Goal: Transaction & Acquisition: Purchase product/service

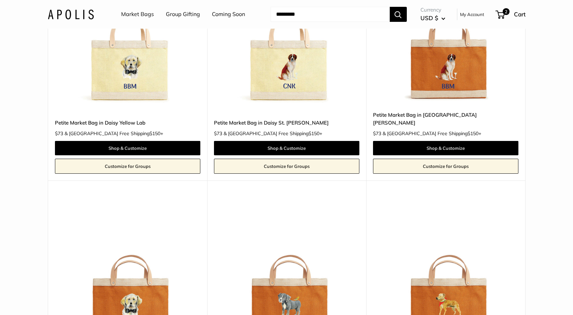
scroll to position [847, 0]
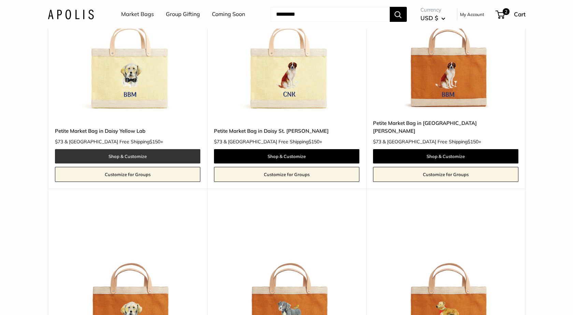
click at [124, 149] on link "Shop & Customize" at bounding box center [127, 156] width 145 height 14
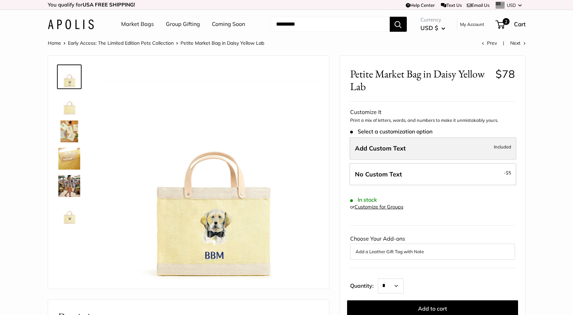
click at [407, 154] on label "Add Custom Text Included" at bounding box center [432, 148] width 167 height 23
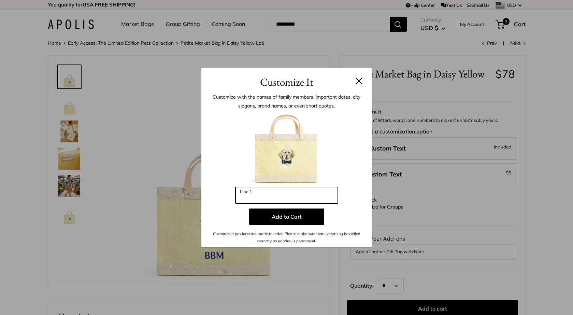
click at [267, 194] on input "Line 1" at bounding box center [286, 195] width 102 height 16
type input "*"
type input "***"
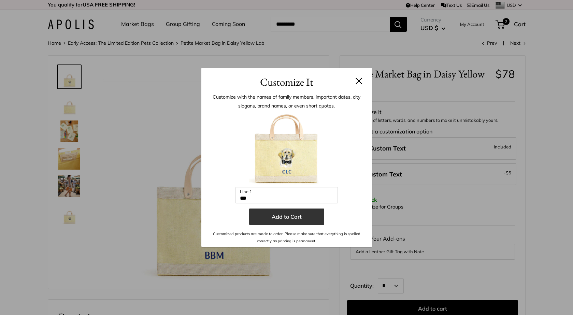
click at [288, 218] on button "Add to Cart" at bounding box center [286, 216] width 75 height 16
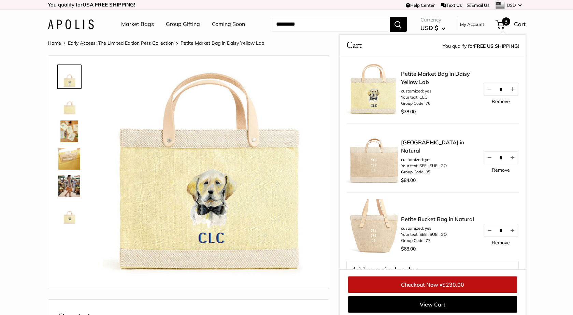
scroll to position [3, 0]
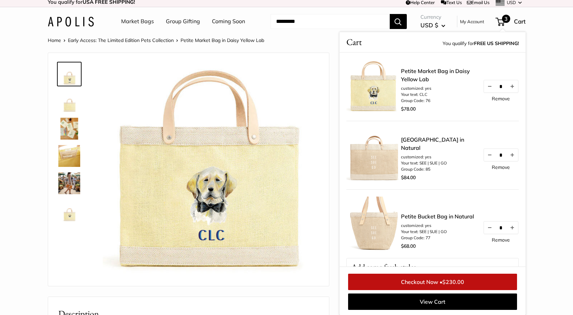
click at [151, 43] on li "Early Access: The Limited Edition Pets Collection" at bounding box center [124, 40] width 113 height 9
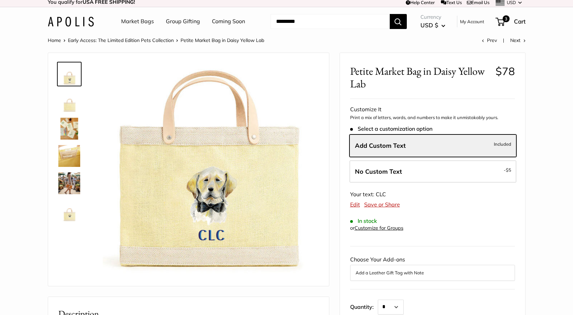
click at [139, 38] on link "Early Access: The Limited Edition Pets Collection" at bounding box center [121, 40] width 106 height 6
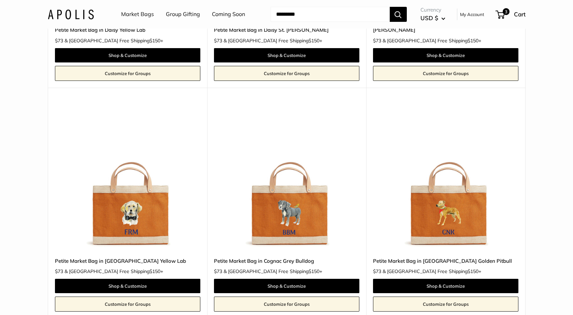
scroll to position [969, 0]
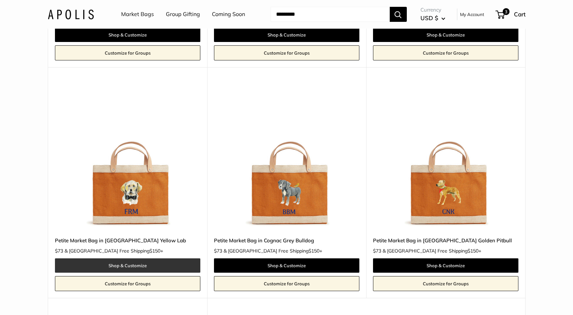
click at [126, 258] on link "Shop & Customize" at bounding box center [127, 265] width 145 height 14
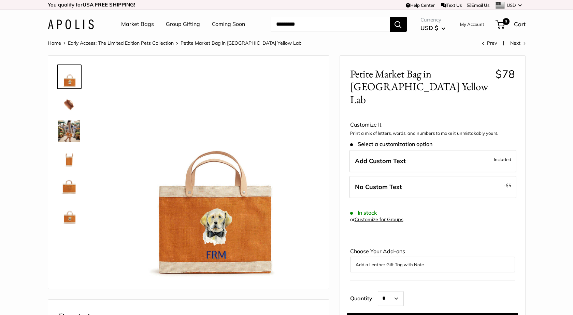
click at [68, 136] on img at bounding box center [69, 131] width 22 height 22
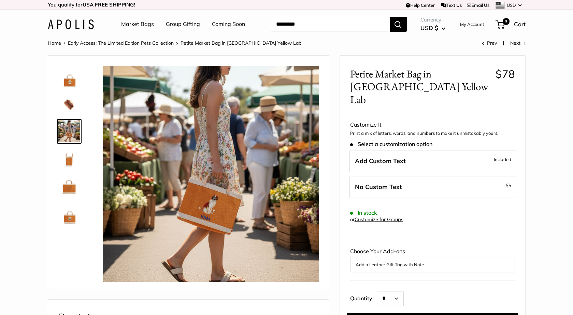
click at [69, 160] on img at bounding box center [69, 159] width 22 height 22
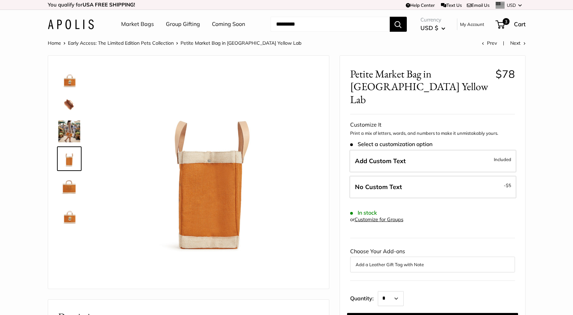
click at [68, 81] on img at bounding box center [69, 77] width 22 height 22
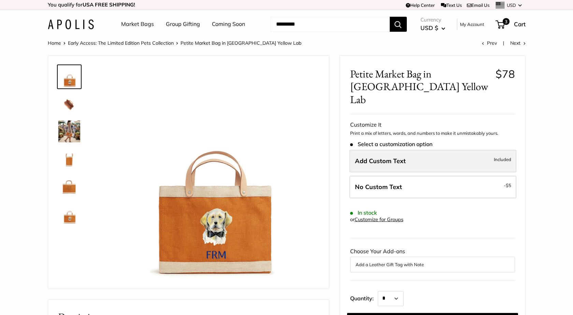
click at [396, 153] on label "Add Custom Text Included" at bounding box center [432, 161] width 167 height 23
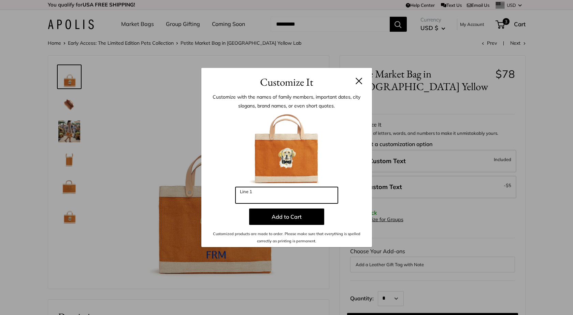
click at [288, 193] on input "Line 1" at bounding box center [286, 195] width 102 height 16
type input "***"
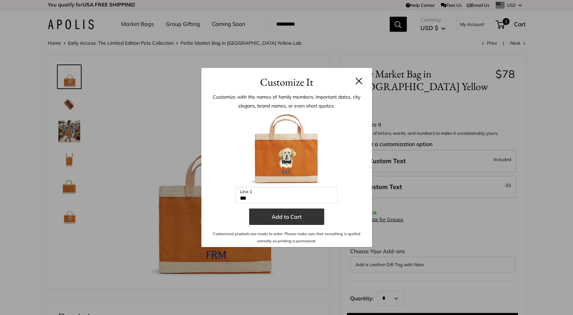
click at [282, 218] on button "Add to Cart" at bounding box center [286, 216] width 75 height 16
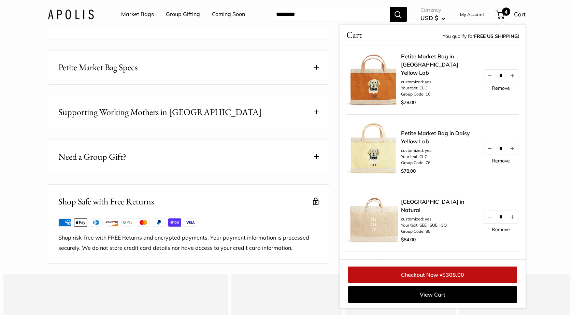
scroll to position [388, 0]
